Goal: Transaction & Acquisition: Register for event/course

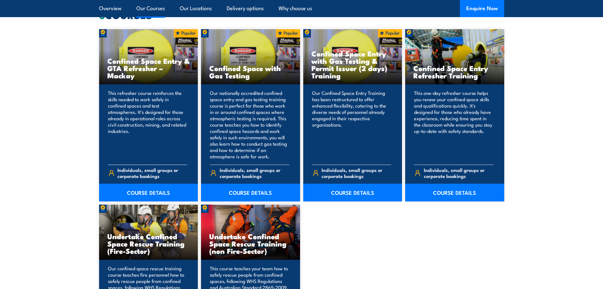
scroll to position [475, 0]
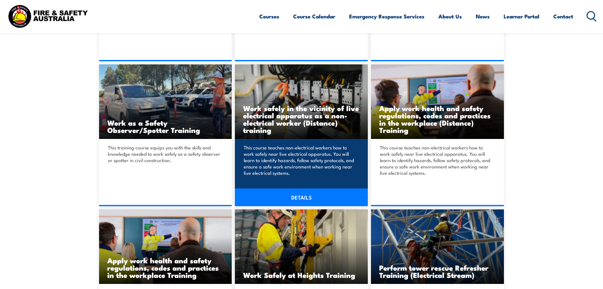
scroll to position [602, 0]
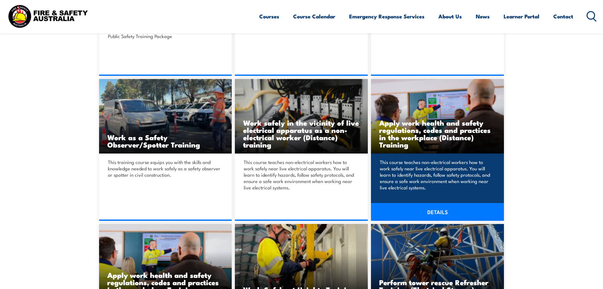
click at [431, 211] on link "DETAILS" at bounding box center [437, 212] width 133 height 18
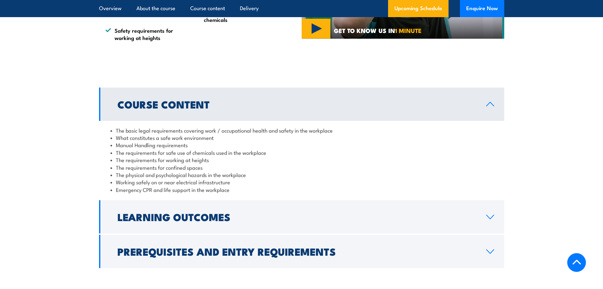
scroll to position [507, 0]
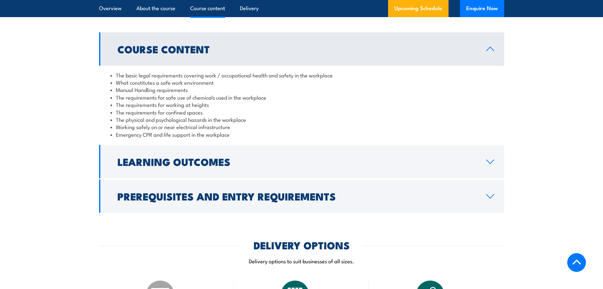
scroll to position [546, 0]
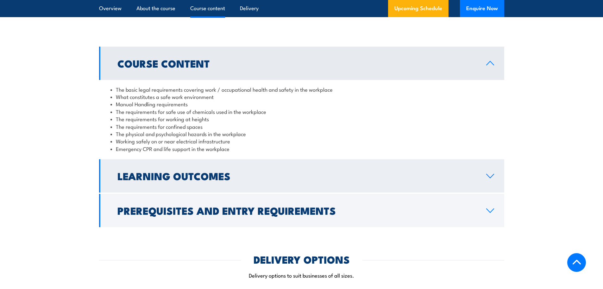
click at [491, 192] on link "Learning Outcomes" at bounding box center [301, 175] width 405 height 33
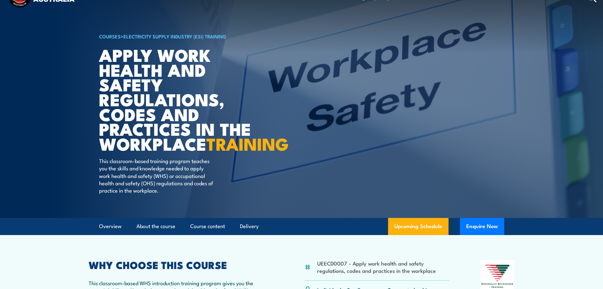
scroll to position [7, 0]
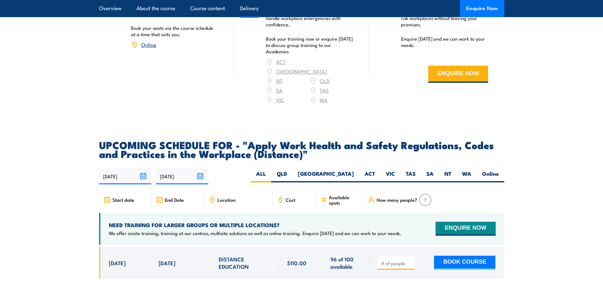
scroll to position [887, 0]
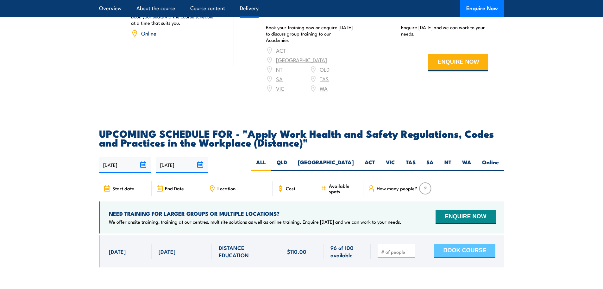
click at [467, 244] on button "BOOK COURSE" at bounding box center [464, 251] width 61 height 14
click at [455, 244] on button "BOOK COURSE" at bounding box center [464, 251] width 61 height 14
click at [471, 244] on button "BOOK COURSE" at bounding box center [464, 251] width 61 height 14
click at [381, 248] on input "number" at bounding box center [397, 251] width 32 height 6
type input "1"
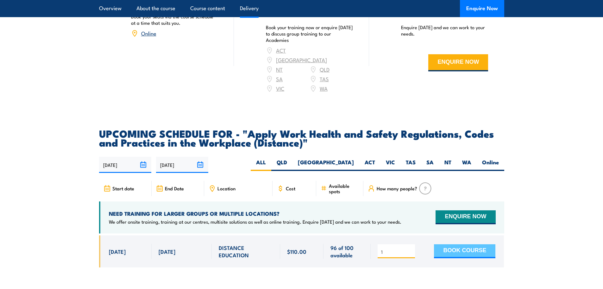
click at [457, 244] on button "BOOK COURSE" at bounding box center [464, 251] width 61 height 14
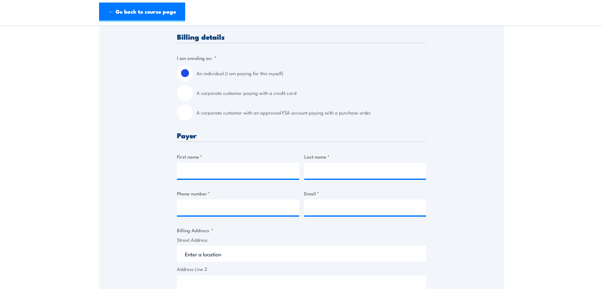
scroll to position [158, 0]
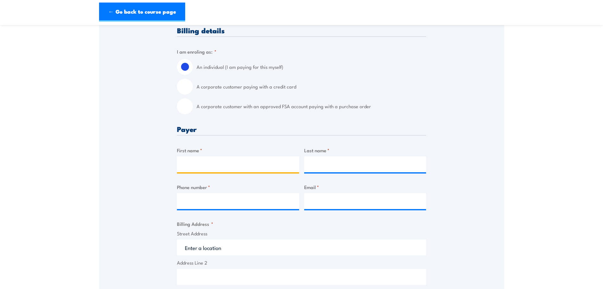
click at [233, 163] on input "First name *" at bounding box center [238, 164] width 122 height 16
type input "pamidutt"
type input "valluru"
click at [233, 163] on input "pamidutt" at bounding box center [238, 164] width 122 height 16
type input "pamidutt (Dominic)"
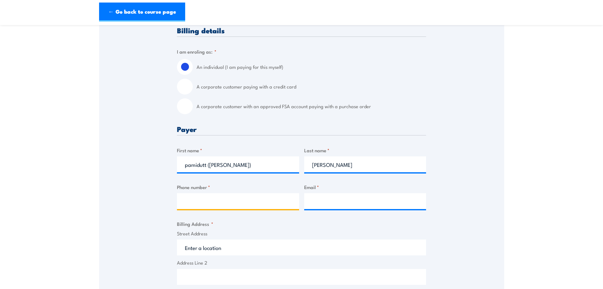
click at [205, 203] on input "Phone number *" at bounding box center [238, 201] width 122 height 16
type input "0456666885"
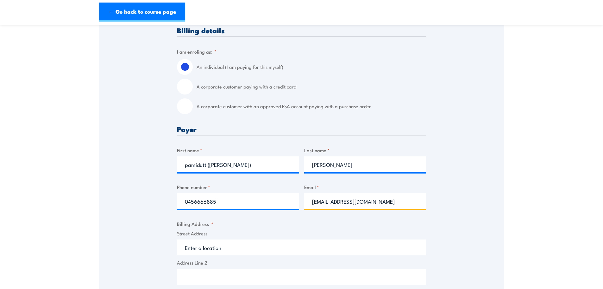
type input "pamedval@yahoo.com"
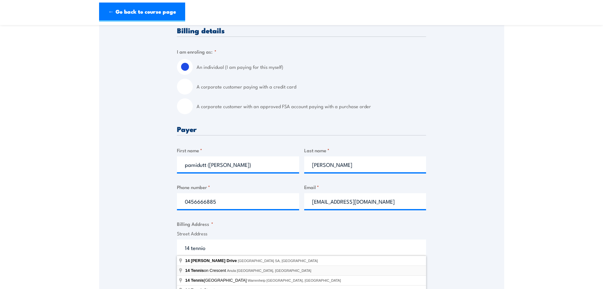
type input "14 Tennison Crescent, Anula NT, Australia"
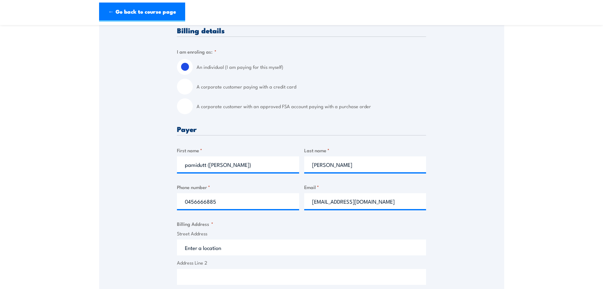
type input "14 Tennison Cres"
type input "Anula"
type input "Northern Territory"
type input "0812"
select select "Australia"
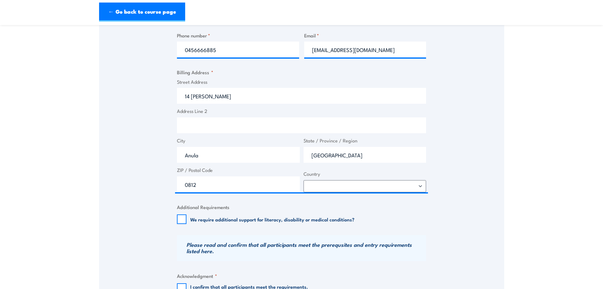
scroll to position [412, 0]
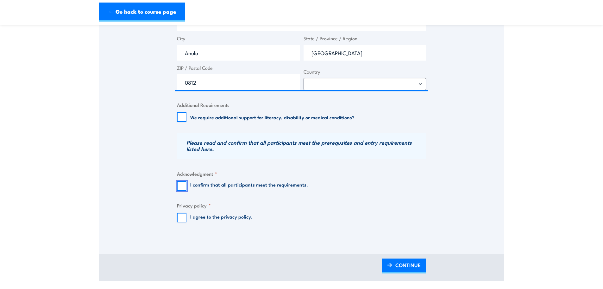
click at [181, 186] on input "I confirm that all participants meet the requirements." at bounding box center [182, 186] width 10 height 10
checkbox input "true"
click at [185, 214] on input "I agree to the privacy policy ." at bounding box center [182, 218] width 10 height 10
checkbox input "true"
click at [408, 265] on span "CONTINUE" at bounding box center [408, 264] width 25 height 17
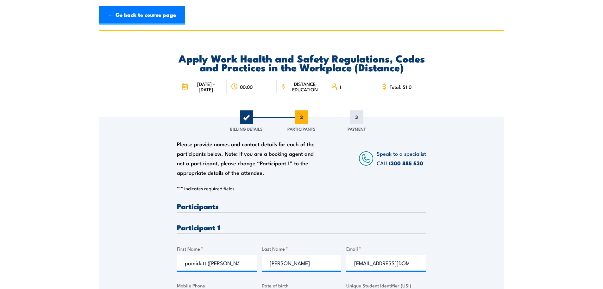
scroll to position [95, 0]
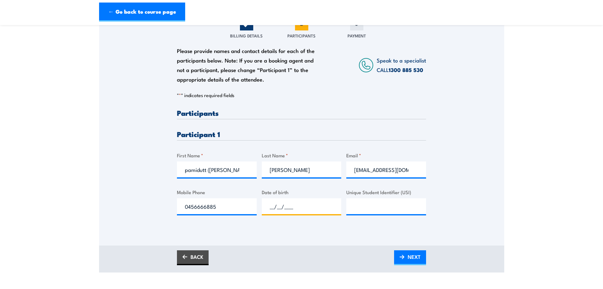
click at [278, 204] on input "__/__/____" at bounding box center [302, 206] width 80 height 16
type input "06/12/1985"
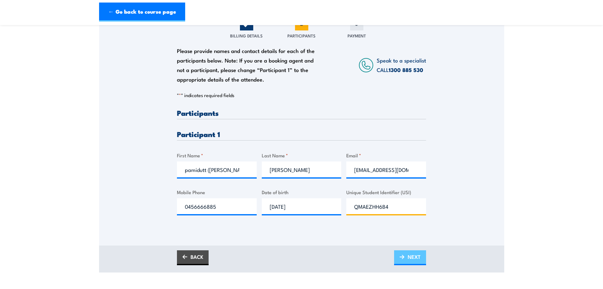
type input "QMAEZHH6B4"
click at [411, 254] on span "NEXT" at bounding box center [414, 256] width 13 height 17
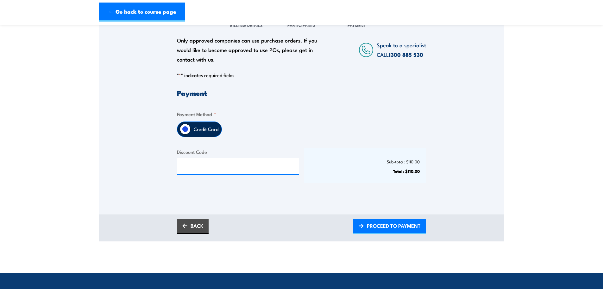
scroll to position [127, 0]
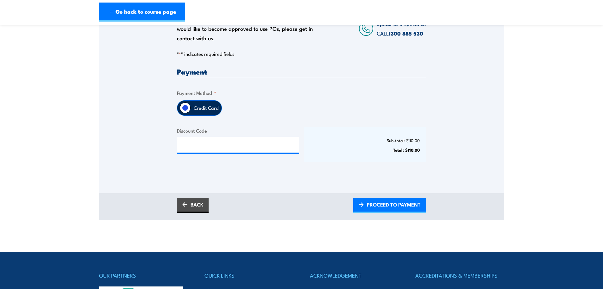
click at [200, 107] on label "Credit Card" at bounding box center [206, 107] width 31 height 15
click at [191, 107] on input "Credit Card" at bounding box center [185, 107] width 11 height 11
click at [385, 203] on span "PROCEED TO PAYMENT" at bounding box center [394, 204] width 54 height 17
